Goal: Task Accomplishment & Management: Use online tool/utility

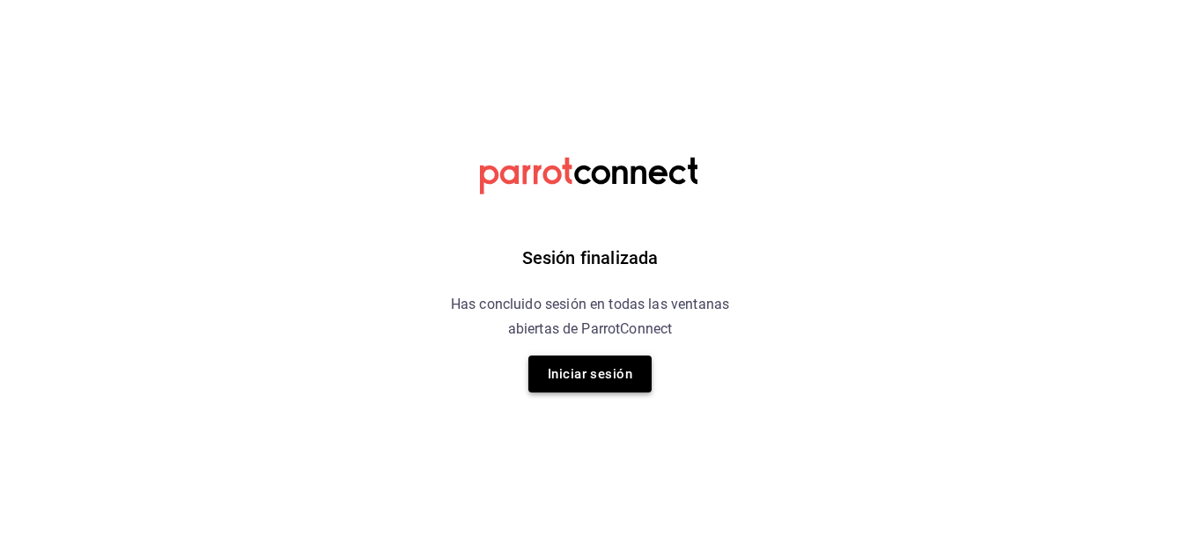
click at [633, 370] on button "Iniciar sesión" at bounding box center [589, 374] width 123 height 37
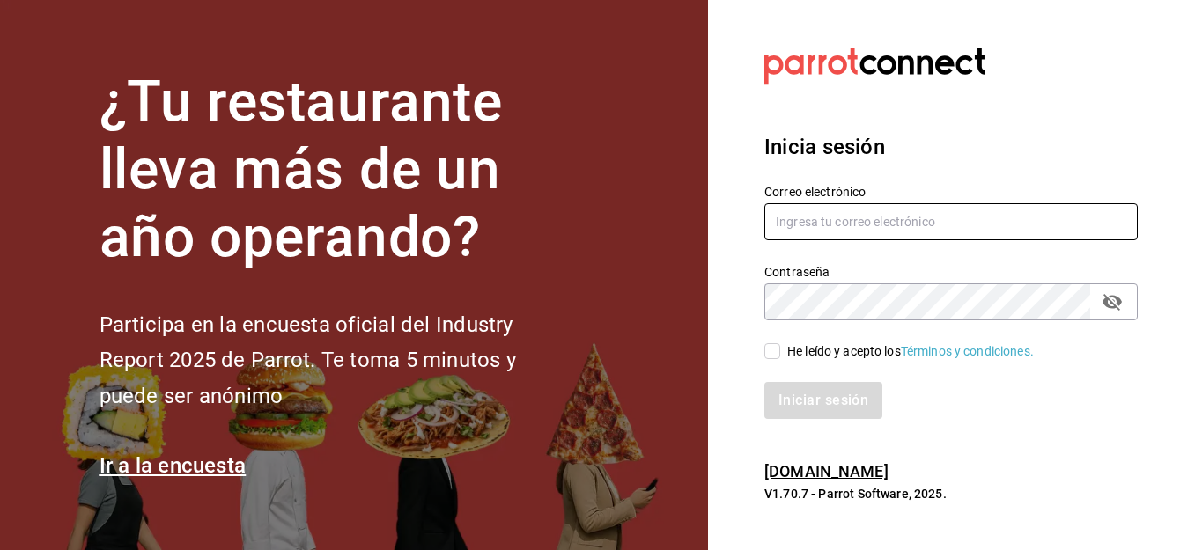
click at [777, 215] on input "text" at bounding box center [950, 221] width 373 height 37
type input "[PERSON_NAME][EMAIL_ADDRESS][DOMAIN_NAME]"
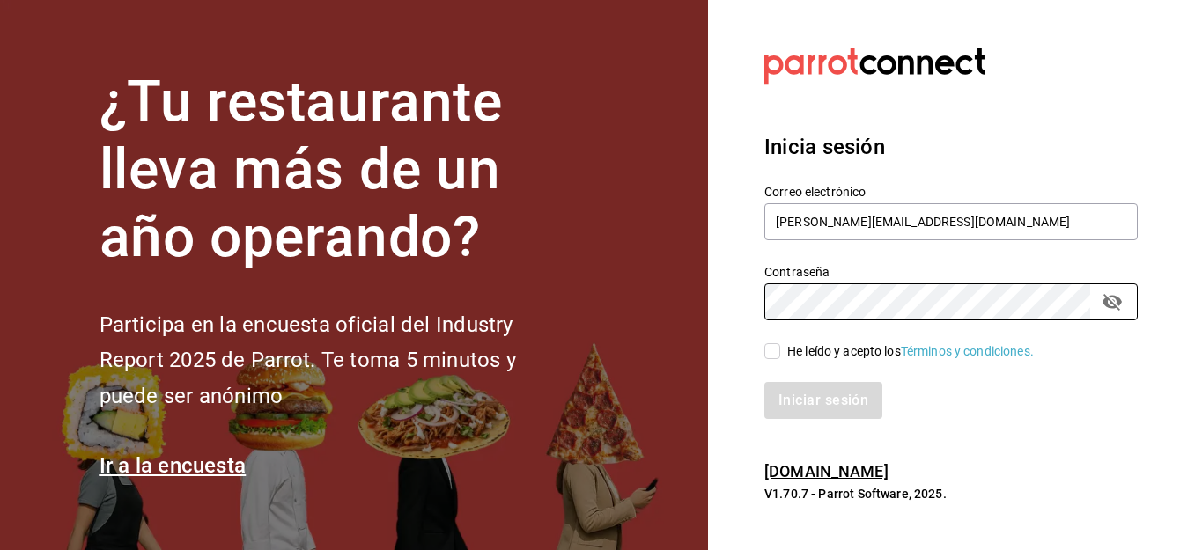
click at [770, 351] on input "He leído y acepto los Términos y condiciones." at bounding box center [772, 351] width 16 height 16
checkbox input "true"
click at [798, 394] on button "Iniciar sesión" at bounding box center [824, 400] width 120 height 37
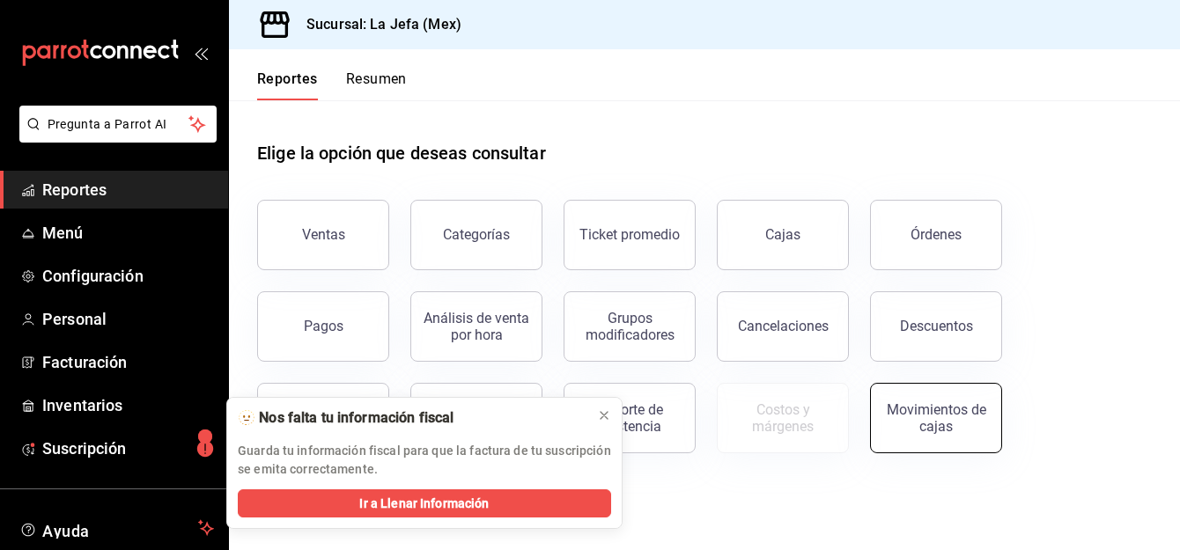
click at [902, 408] on div "Movimientos de cajas" at bounding box center [935, 418] width 109 height 33
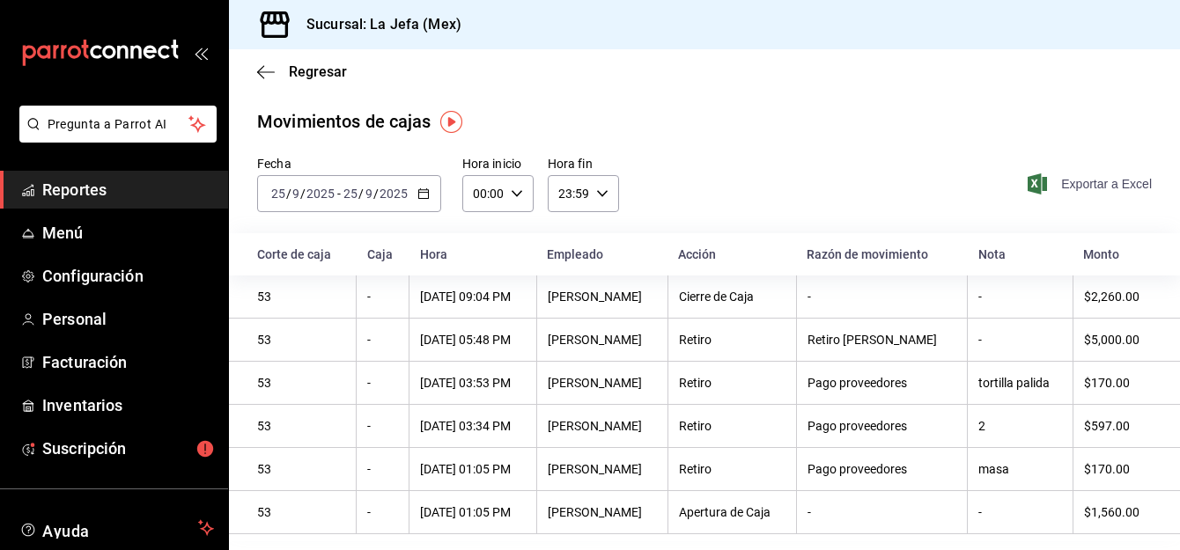
click at [1080, 188] on span "Exportar a Excel" at bounding box center [1091, 183] width 121 height 21
